Goal: Find specific page/section: Find specific page/section

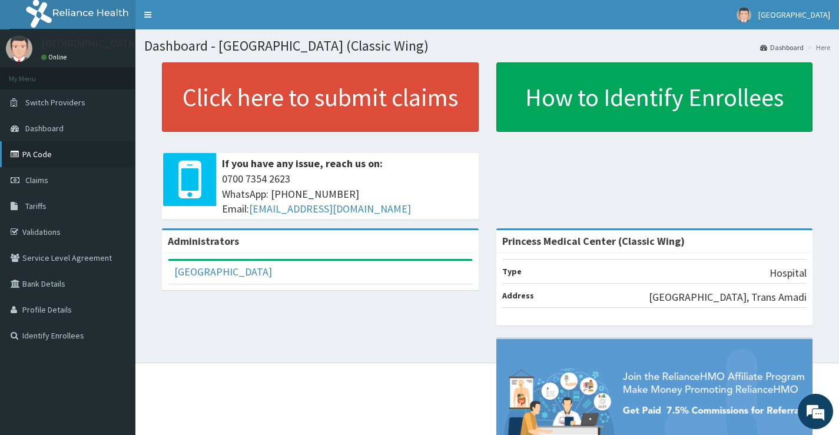
drag, startPoint x: 32, startPoint y: 151, endPoint x: 58, endPoint y: 155, distance: 26.8
click at [32, 152] on link "PA Code" at bounding box center [67, 154] width 135 height 26
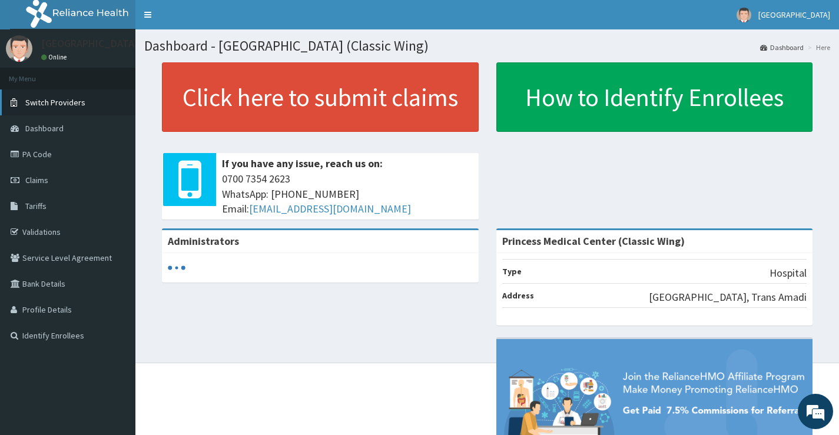
click at [35, 101] on span "Switch Providers" at bounding box center [55, 102] width 60 height 11
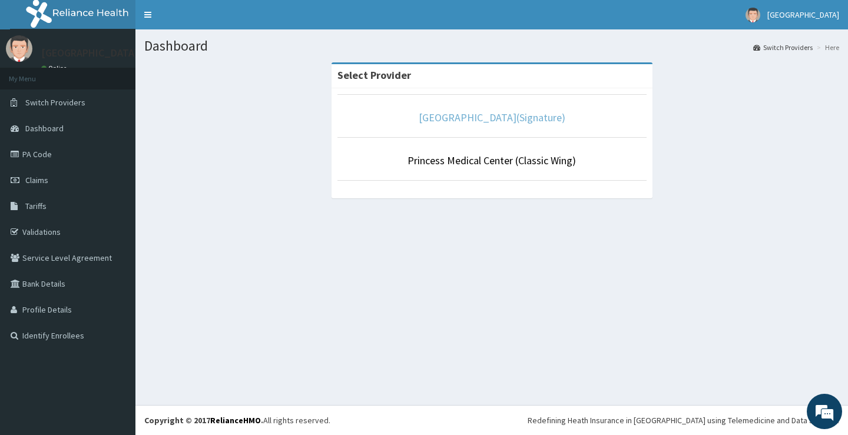
click at [527, 115] on link "Princess Medical Center(Signature)" at bounding box center [492, 118] width 147 height 14
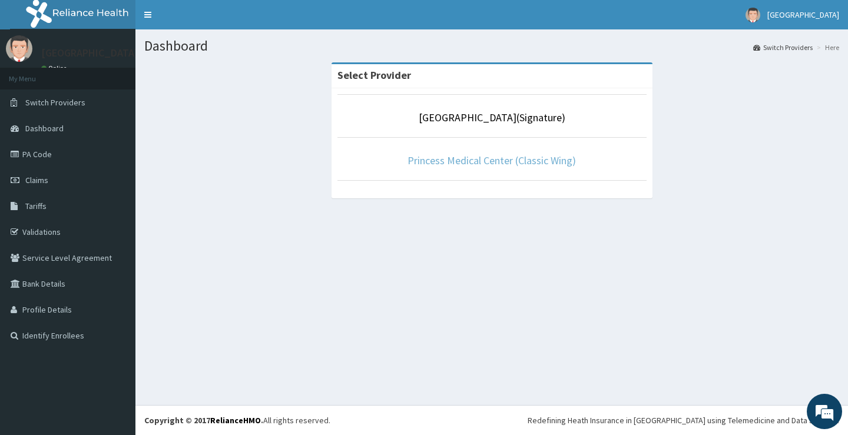
click at [544, 160] on link "Princess Medical Center (Classic Wing)" at bounding box center [491, 161] width 168 height 14
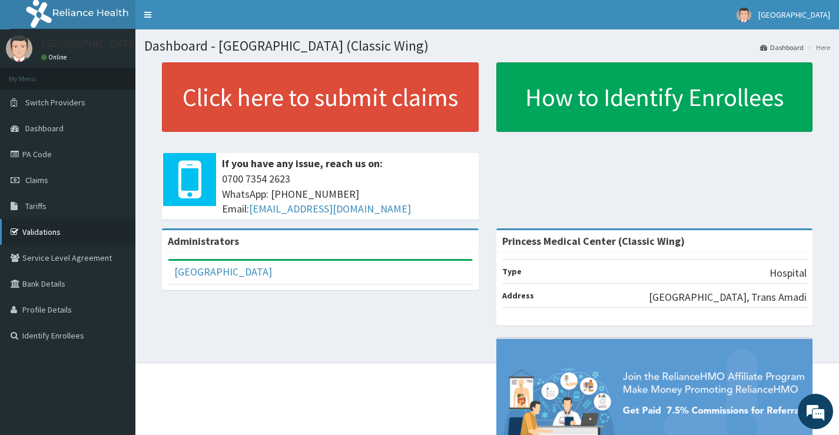
click at [38, 231] on link "Validations" at bounding box center [67, 232] width 135 height 26
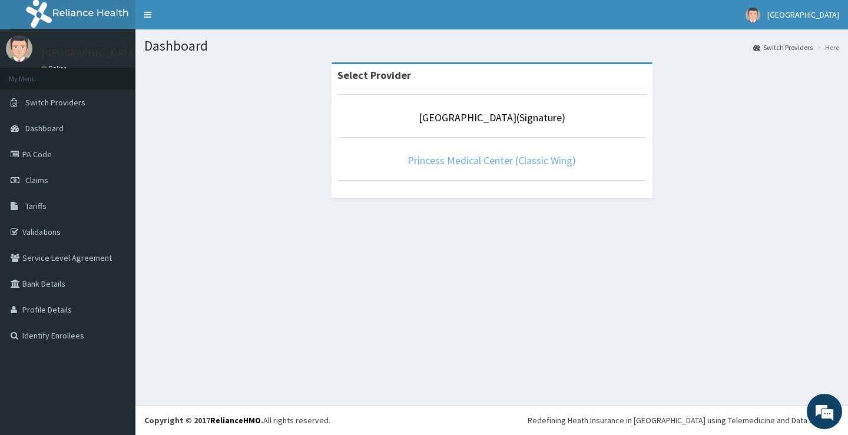
click at [519, 159] on link "Princess Medical Center (Classic Wing)" at bounding box center [491, 161] width 168 height 14
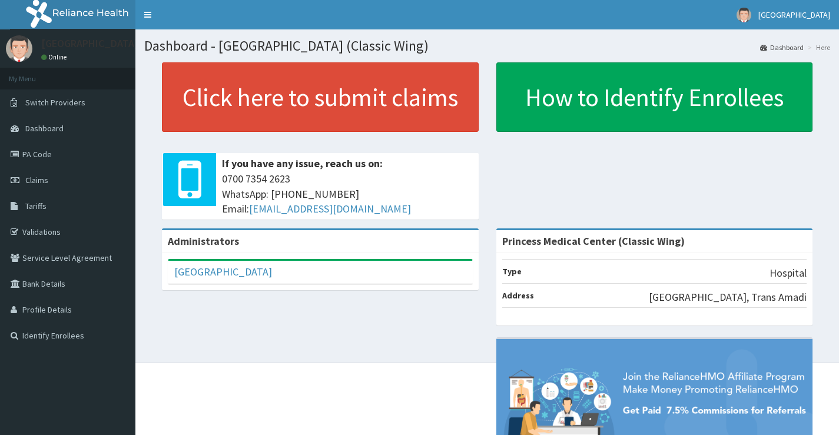
click at [62, 101] on span "Switch Providers" at bounding box center [55, 102] width 60 height 11
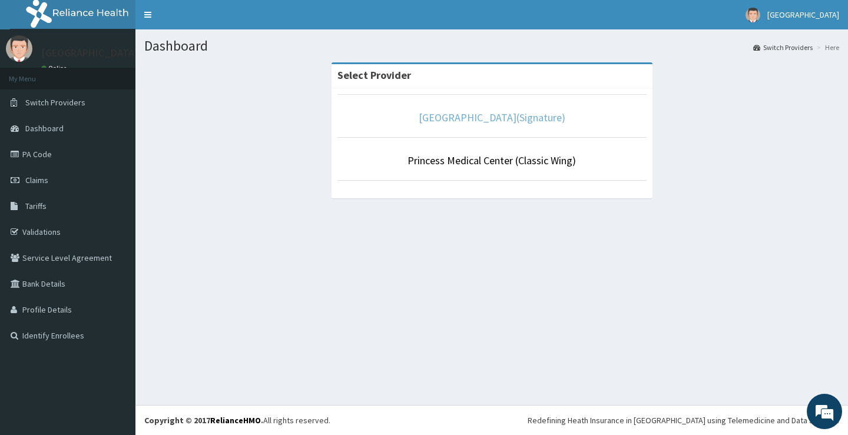
click at [495, 115] on link "Princess Medical Center(Signature)" at bounding box center [492, 118] width 147 height 14
